Goal: Task Accomplishment & Management: Manage account settings

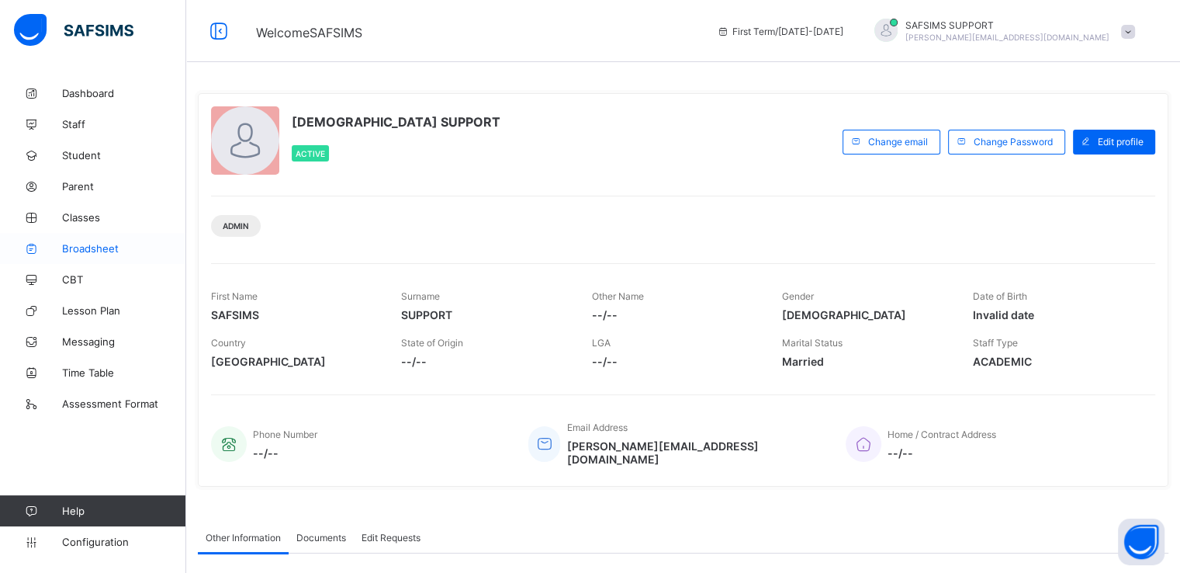
click at [95, 251] on span "Broadsheet" at bounding box center [124, 248] width 124 height 12
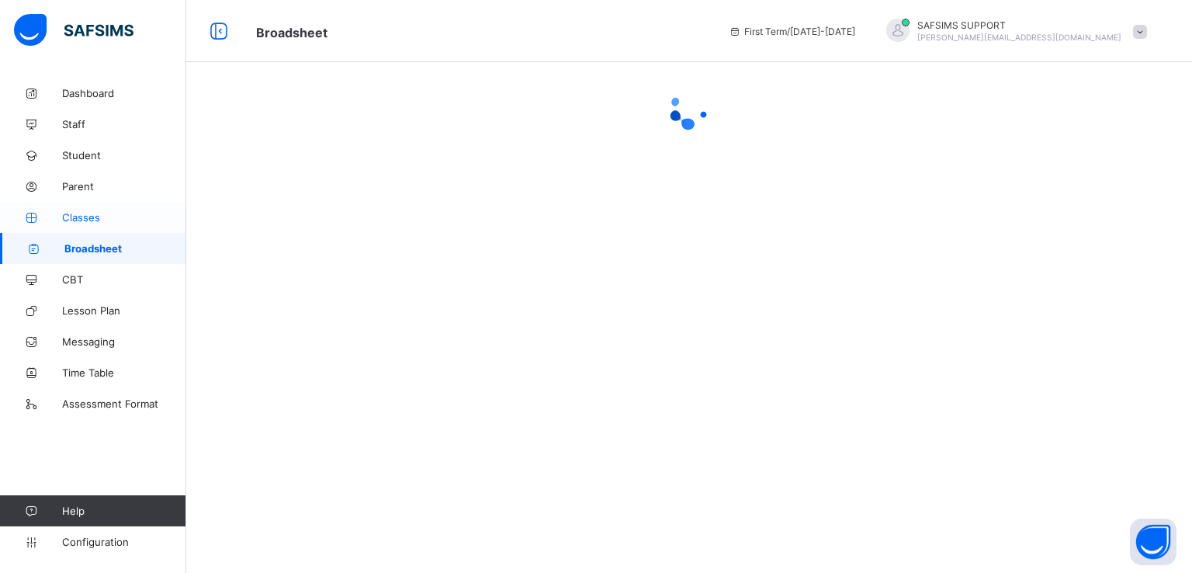
click at [78, 212] on span "Classes" at bounding box center [124, 217] width 124 height 12
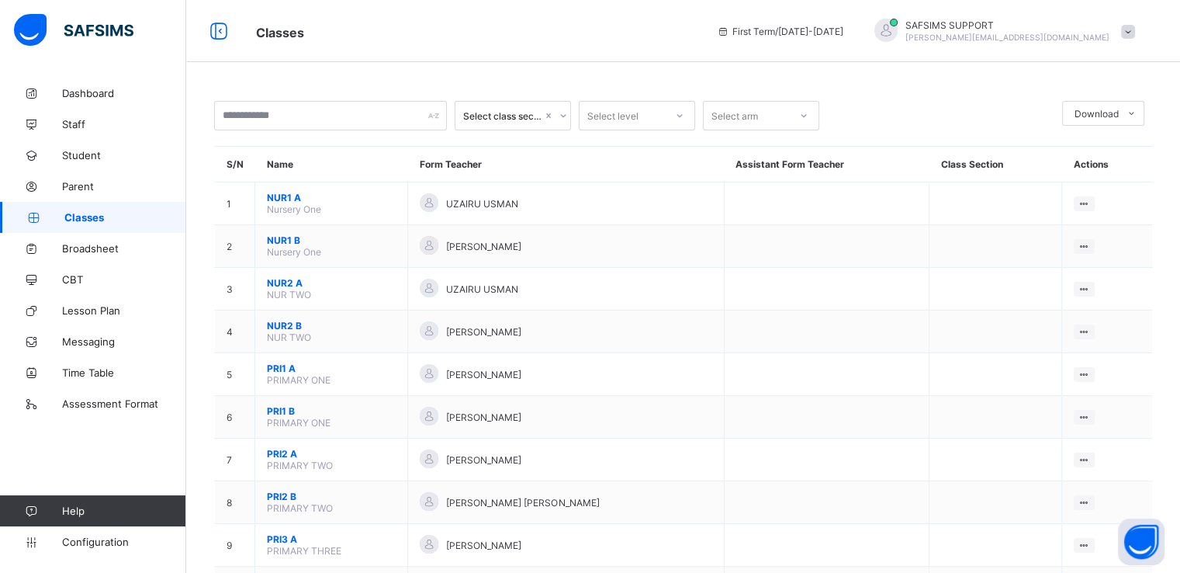
click at [1135, 32] on span at bounding box center [1128, 32] width 14 height 14
click at [1080, 185] on span "Subscription" at bounding box center [1073, 182] width 78 height 12
